Goal: Task Accomplishment & Management: Use online tool/utility

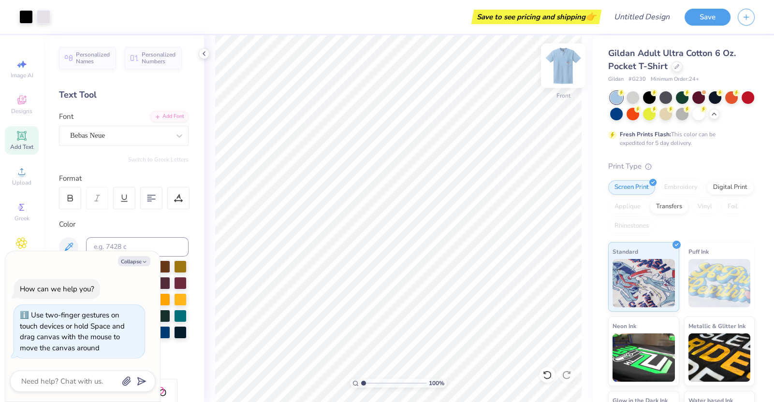
click at [565, 71] on img at bounding box center [563, 65] width 39 height 39
type textarea "x"
click at [568, 68] on img at bounding box center [563, 65] width 39 height 39
type input "3.72535471044684"
type textarea "x"
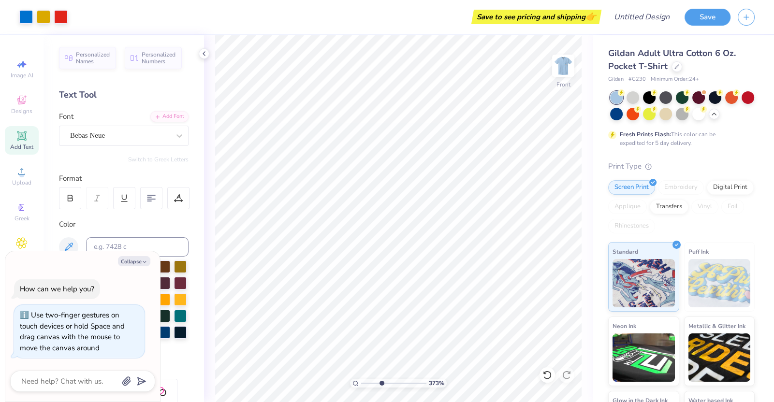
type input "3.72535471044684"
type textarea "x"
type input "3.72535471044684"
type textarea "x"
type input "1"
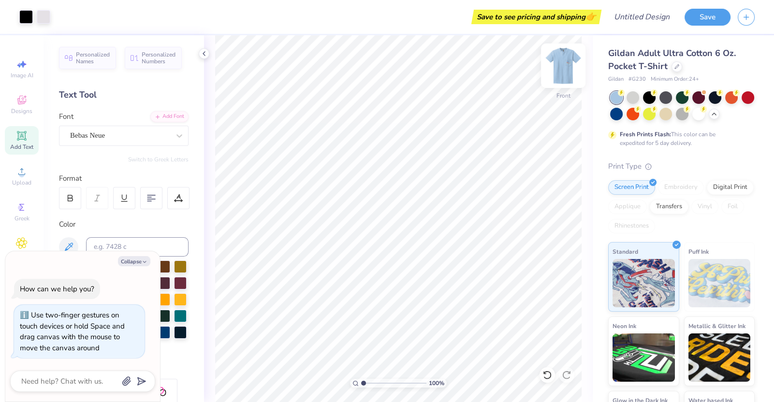
click at [561, 58] on img at bounding box center [563, 65] width 39 height 39
click at [134, 261] on button "Collapse" at bounding box center [134, 261] width 32 height 10
type textarea "x"
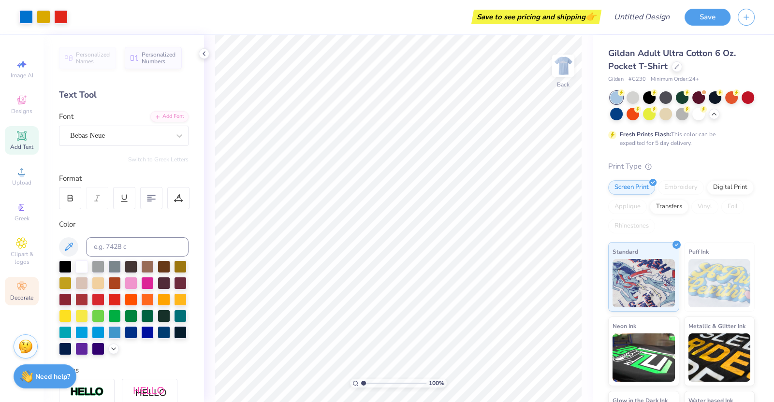
click at [23, 281] on div "Decorate" at bounding box center [22, 291] width 34 height 29
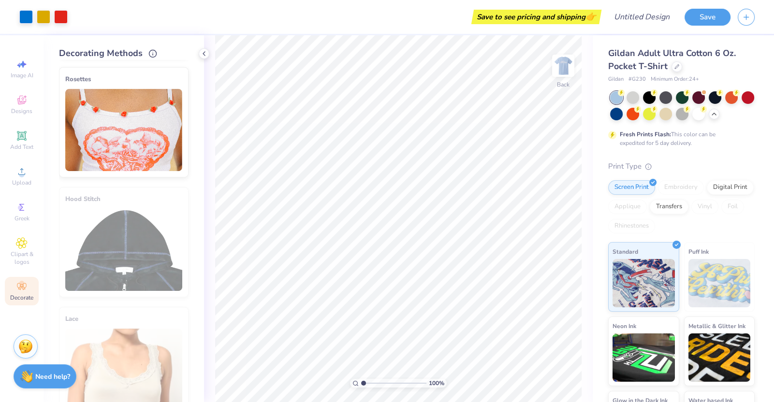
scroll to position [503, 0]
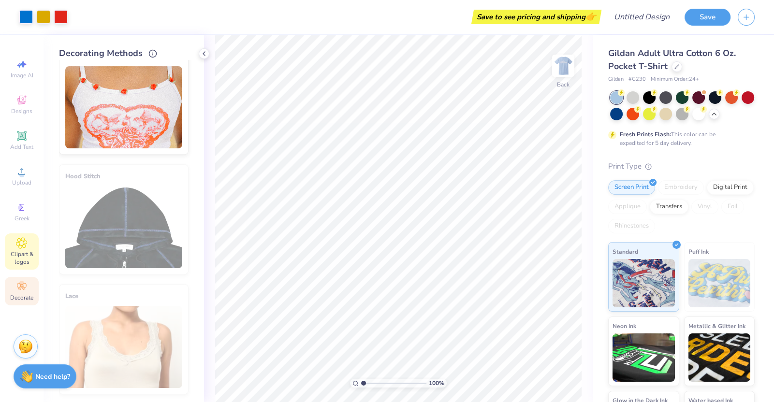
click at [21, 255] on span "Clipart & logos" at bounding box center [22, 257] width 34 height 15
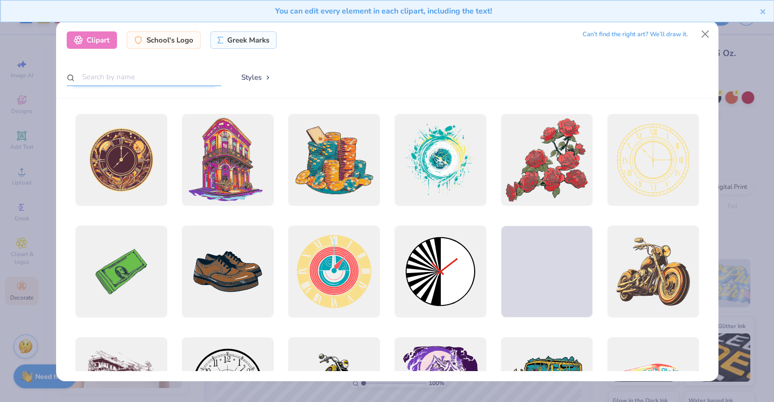
click at [157, 77] on input "text" at bounding box center [144, 77] width 155 height 18
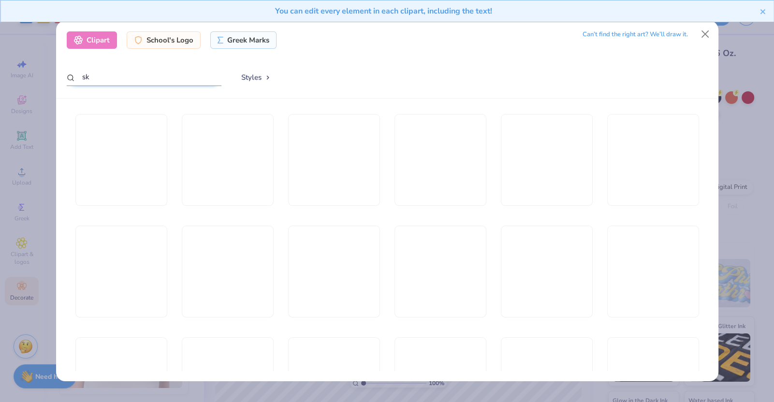
type input "s"
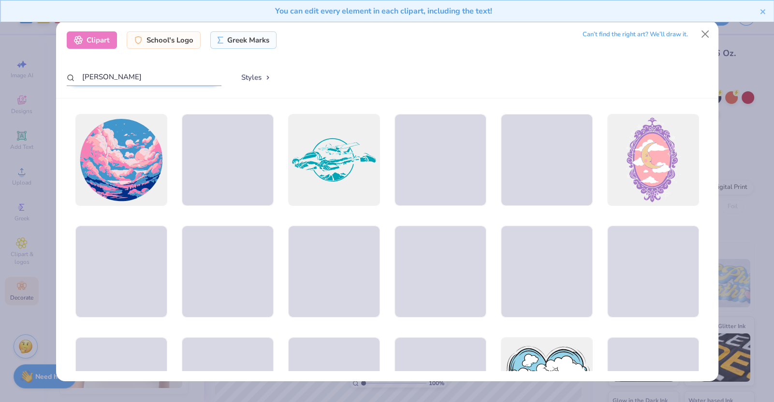
type input "vegas"
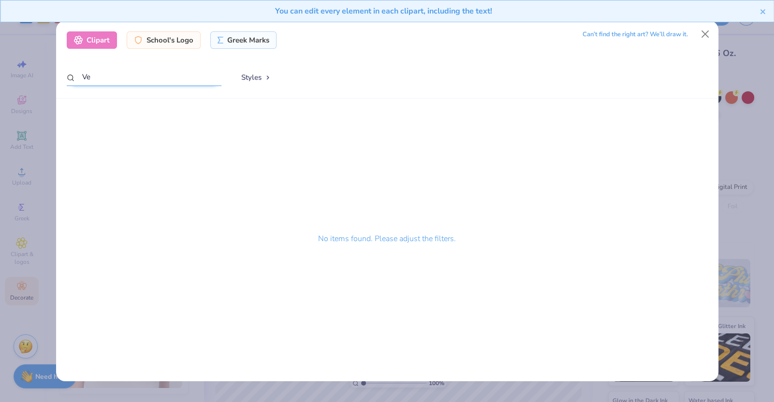
type input "V"
type input "skyline"
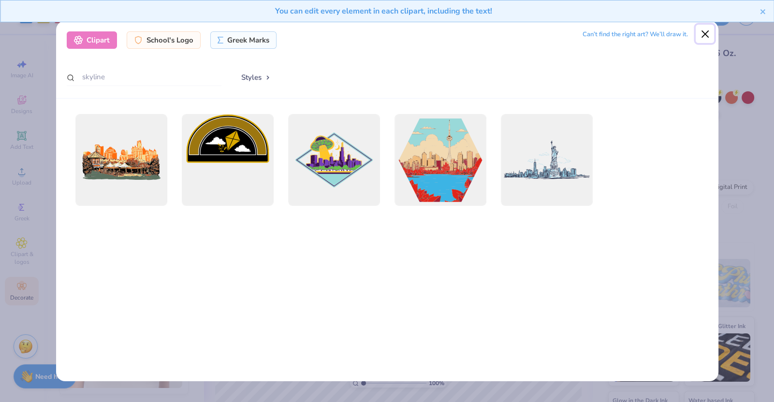
click at [705, 32] on button "Close" at bounding box center [705, 34] width 18 height 18
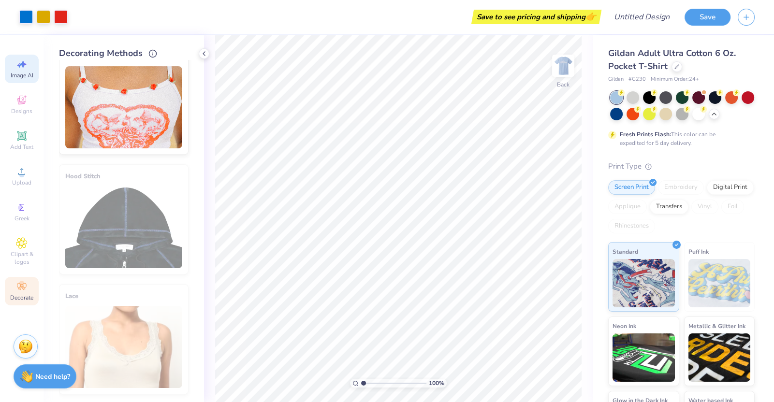
click at [22, 69] on icon at bounding box center [22, 64] width 12 height 12
select select "4"
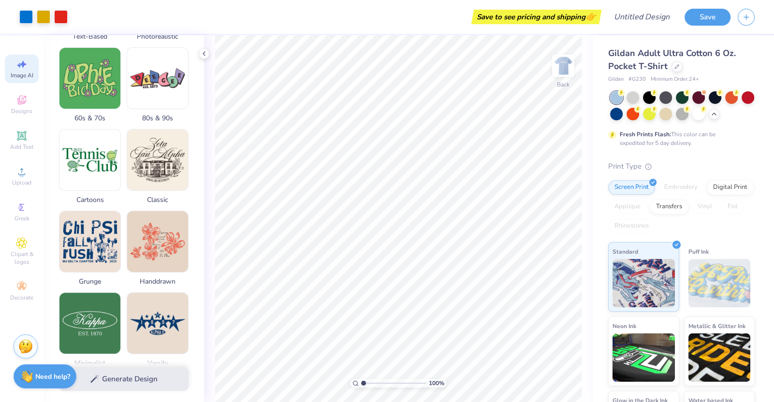
scroll to position [0, 0]
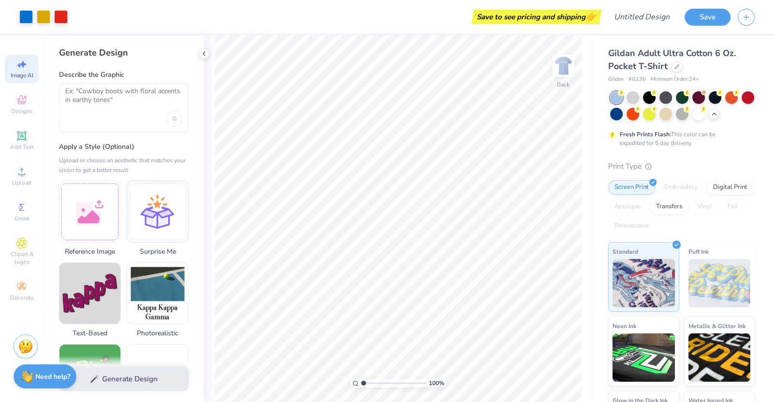
click at [100, 115] on div at bounding box center [124, 108] width 130 height 49
click at [92, 89] on textarea at bounding box center [123, 99] width 117 height 24
click at [560, 66] on img at bounding box center [563, 65] width 39 height 39
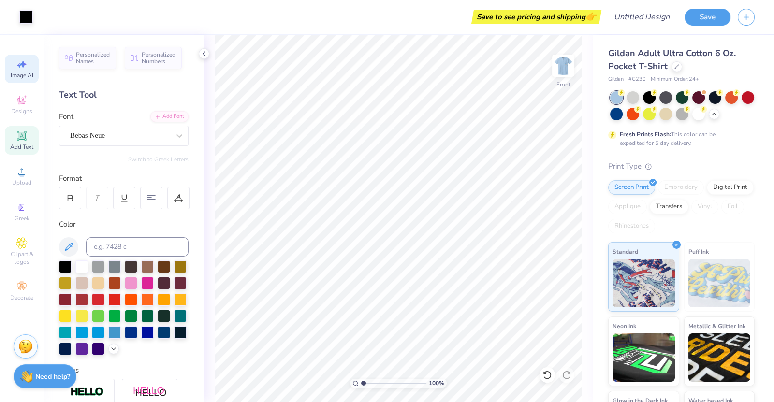
click at [24, 73] on span "Image AI" at bounding box center [22, 76] width 23 height 8
select select "4"
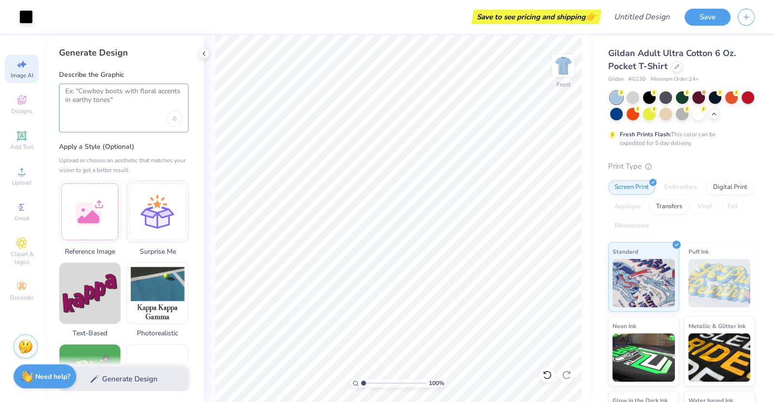
click at [89, 93] on textarea at bounding box center [123, 99] width 117 height 24
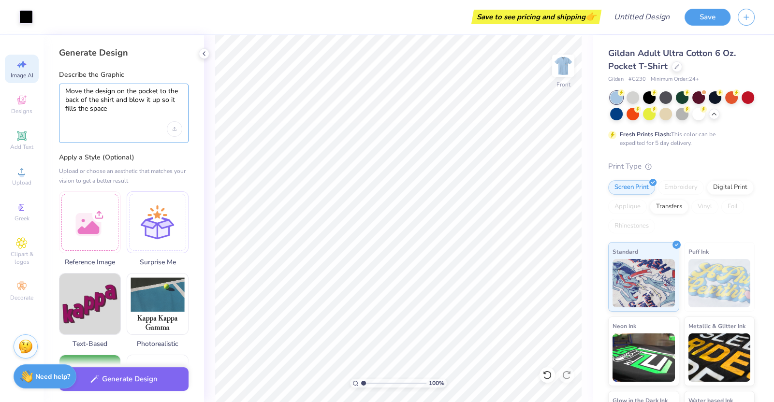
type textarea "Move the design on the pocket to the back of the shirt and blow it up so it fil…"
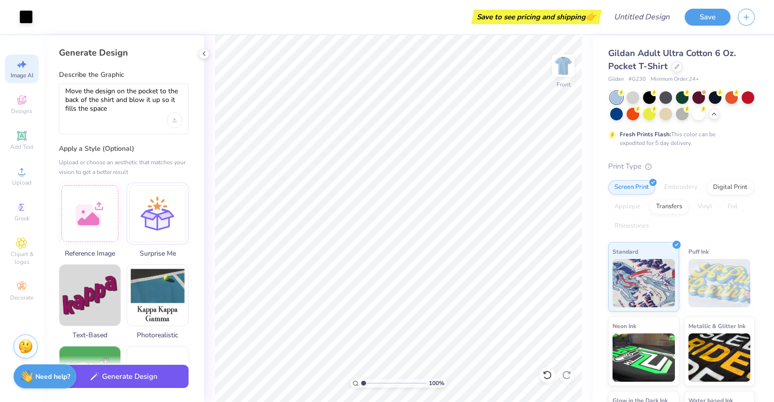
click at [141, 377] on button "Generate Design" at bounding box center [124, 377] width 130 height 24
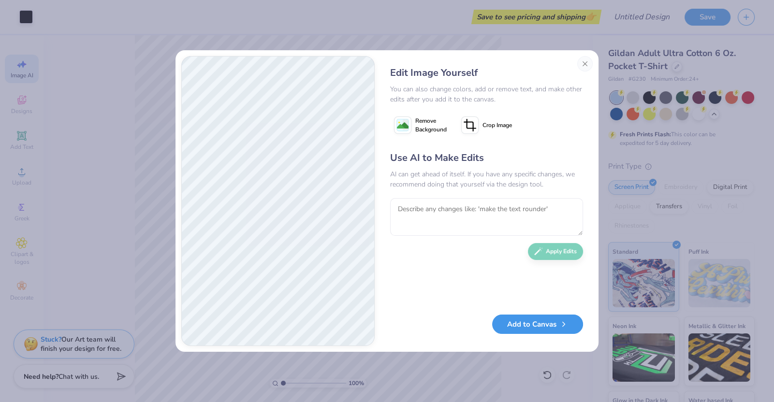
click at [531, 328] on button "Add to Canvas" at bounding box center [537, 325] width 91 height 20
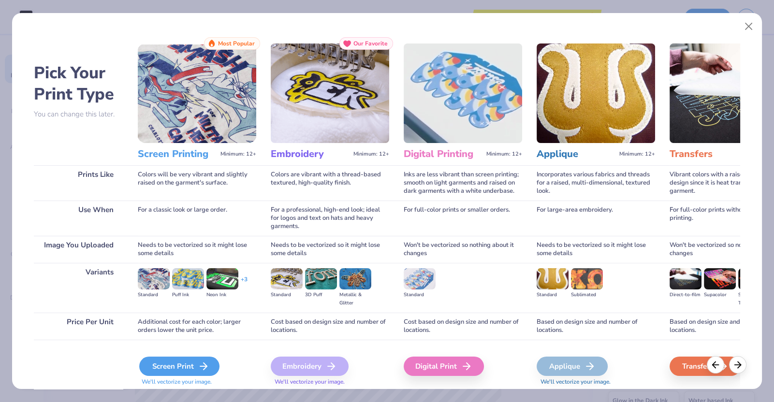
click at [185, 368] on div "Screen Print" at bounding box center [179, 366] width 80 height 19
click at [183, 362] on div "Screen Print" at bounding box center [179, 366] width 80 height 19
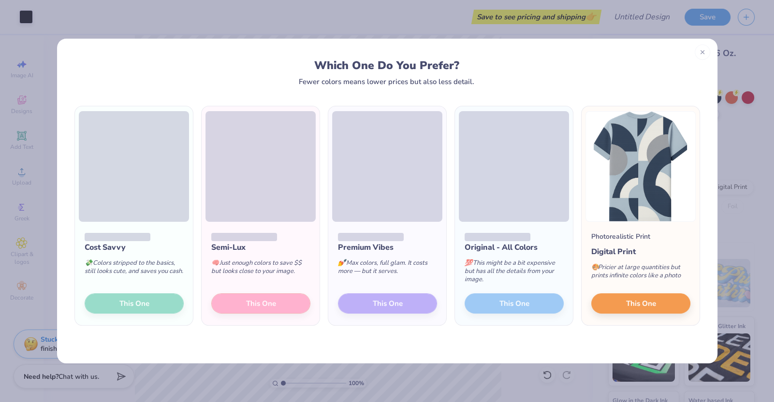
click at [140, 301] on div "Cost Savvy 💸 Colors stripped to the basics, still looks cute, and saves you cas…" at bounding box center [134, 273] width 118 height 103
click at [139, 298] on div "Cost Savvy 💸 Colors stripped to the basics, still looks cute, and saves you cas…" at bounding box center [134, 273] width 118 height 103
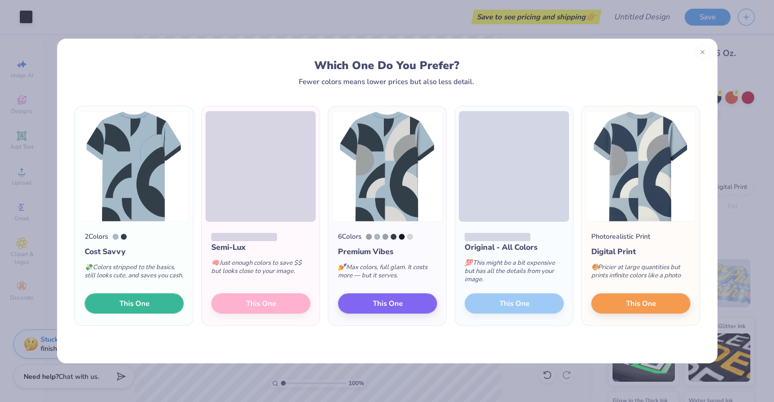
click at [139, 298] on span "This One" at bounding box center [134, 303] width 30 height 11
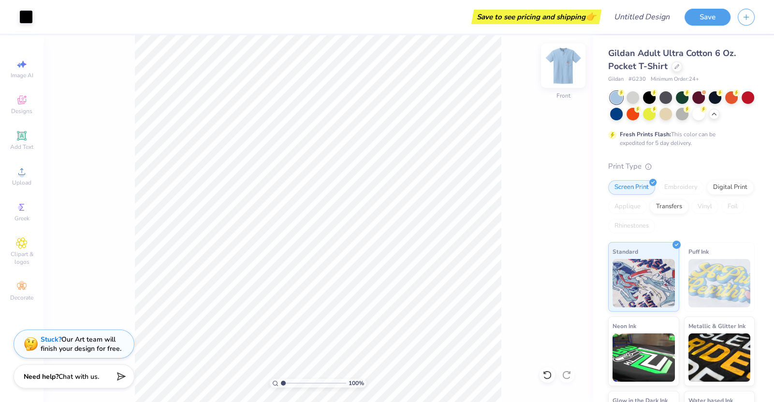
click at [561, 58] on img at bounding box center [563, 65] width 39 height 39
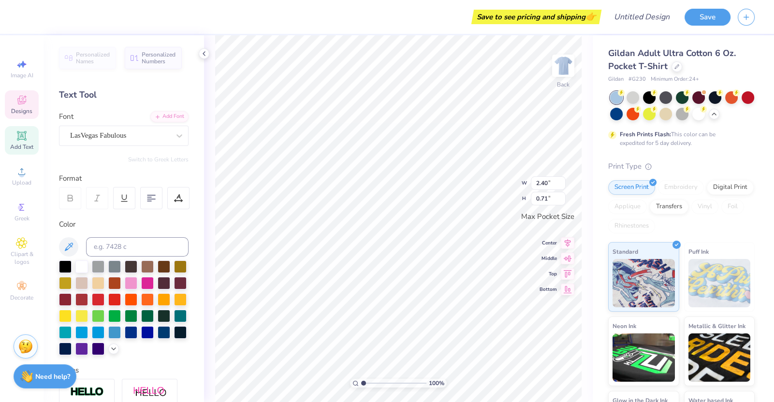
type input "1.95"
type input "0.21"
click at [566, 68] on div "100 % Back W 2.40 2.40 " H 0.71 0.71 " Max Pocket Size Center Middle Top Bottom" at bounding box center [398, 218] width 389 height 367
click at [568, 68] on div "100 % Back W 2.40 2.40 " H 0.71 0.71 " Max Pocket Size Center Middle Top Bottom" at bounding box center [398, 218] width 389 height 367
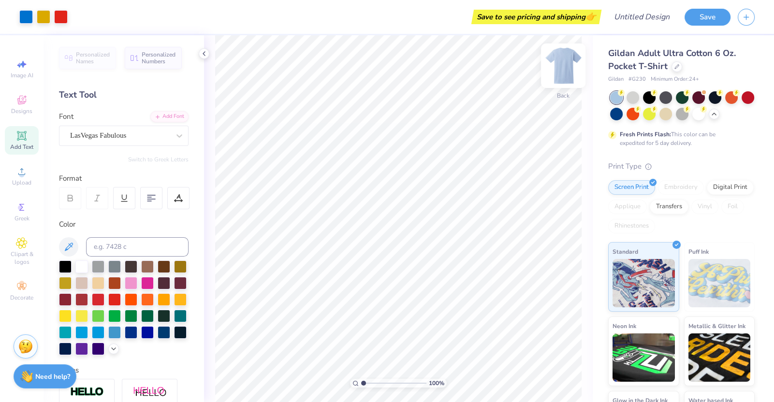
click at [564, 70] on img at bounding box center [563, 65] width 39 height 39
click at [564, 73] on img at bounding box center [563, 65] width 39 height 39
